Goal: Task Accomplishment & Management: Manage account settings

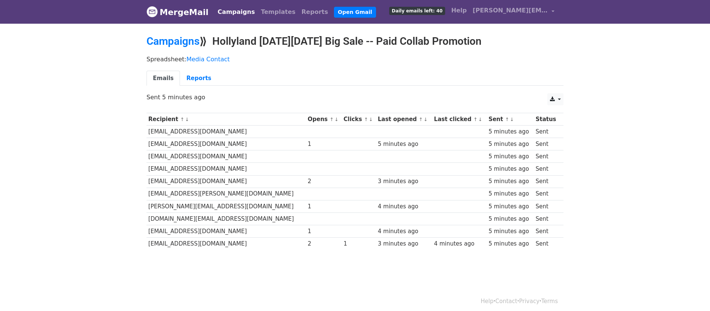
click at [231, 13] on link "Campaigns" at bounding box center [236, 12] width 43 height 15
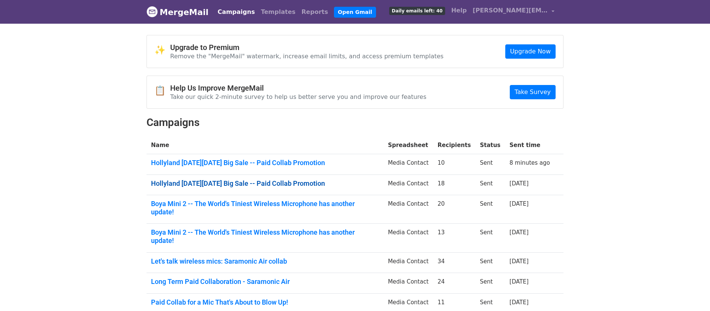
click at [257, 183] on link "Hollyland Black Friday Big Sale -- Paid Collab Promotion" at bounding box center [265, 183] width 228 height 8
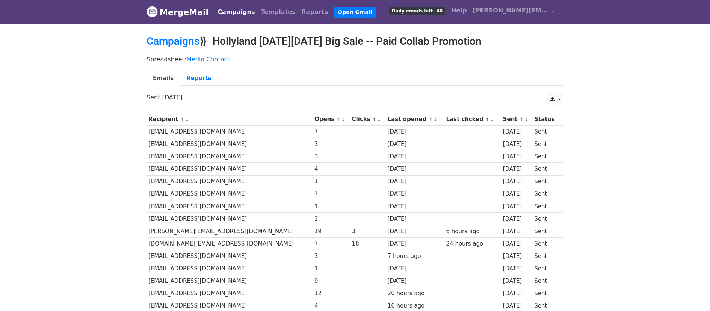
click at [221, 10] on link "Campaigns" at bounding box center [236, 12] width 43 height 15
